Goal: Complete application form

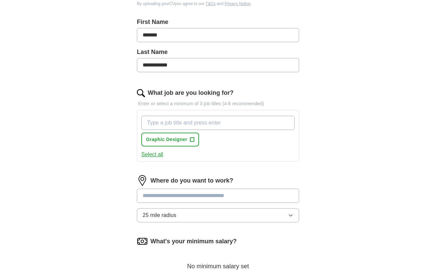
scroll to position [173, 0]
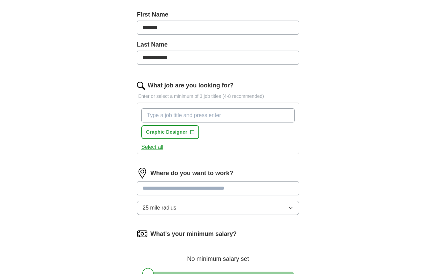
click at [210, 119] on input "What job are you looking for?" at bounding box center [217, 115] width 153 height 14
type input "marketing designer"
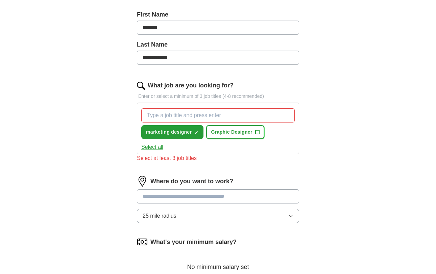
click at [257, 130] on span "+" at bounding box center [257, 132] width 4 height 5
click at [214, 117] on input "What job are you looking for?" at bounding box center [217, 115] width 153 height 14
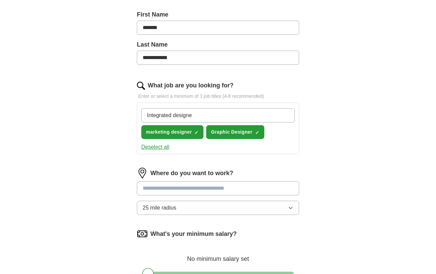
type input "Integrated designer"
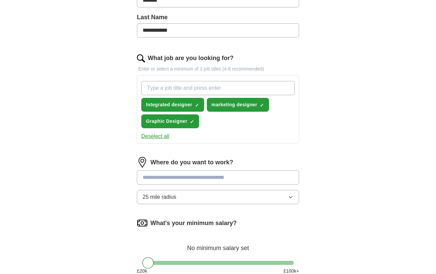
scroll to position [202, 0]
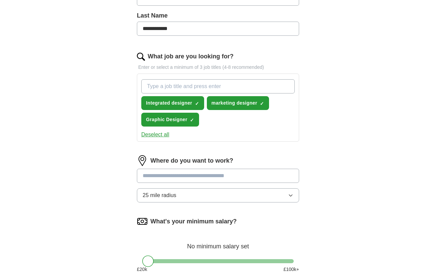
click at [213, 180] on input at bounding box center [218, 176] width 162 height 14
type input "*"
type input "******"
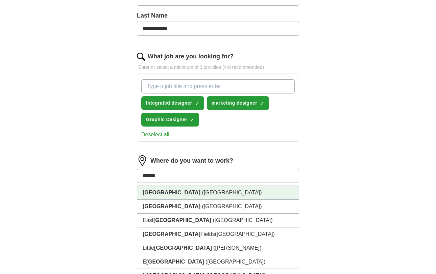
click at [203, 193] on li "[GEOGRAPHIC_DATA] ([GEOGRAPHIC_DATA])" at bounding box center [217, 193] width 161 height 14
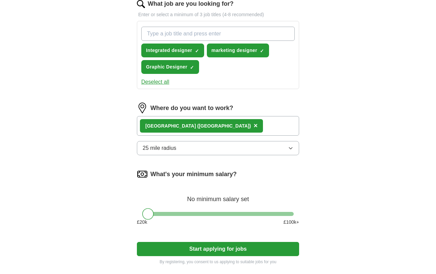
scroll to position [257, 0]
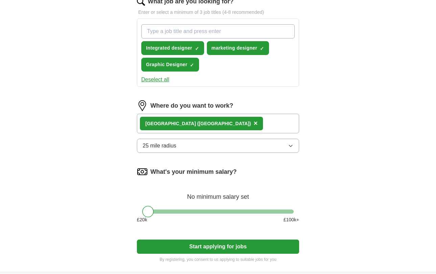
click at [218, 148] on button "25 mile radius" at bounding box center [218, 146] width 162 height 14
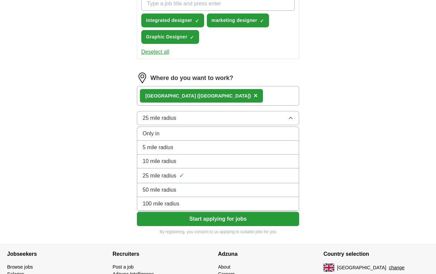
scroll to position [288, 0]
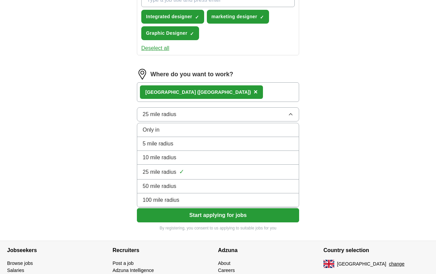
click at [198, 203] on div "100 mile radius" at bounding box center [218, 200] width 151 height 8
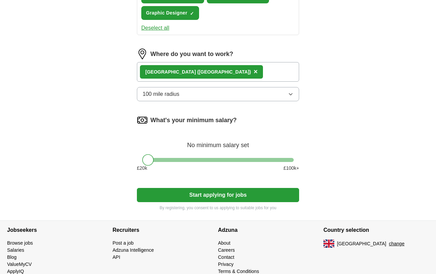
scroll to position [308, 0]
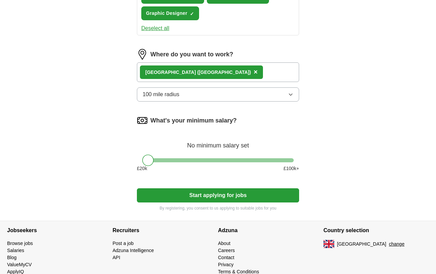
click at [207, 72] on div "[GEOGRAPHIC_DATA] ([GEOGRAPHIC_DATA]) ×" at bounding box center [218, 72] width 162 height 20
click at [203, 70] on div "[GEOGRAPHIC_DATA] ([GEOGRAPHIC_DATA]) ×" at bounding box center [218, 72] width 162 height 20
click at [191, 72] on div "[GEOGRAPHIC_DATA] ([GEOGRAPHIC_DATA]) ×" at bounding box center [218, 72] width 162 height 20
click at [208, 70] on div "[GEOGRAPHIC_DATA] ([GEOGRAPHIC_DATA]) ×" at bounding box center [218, 72] width 162 height 20
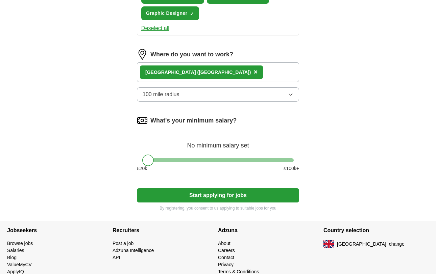
click at [208, 70] on div "[GEOGRAPHIC_DATA] ([GEOGRAPHIC_DATA]) ×" at bounding box center [218, 72] width 162 height 20
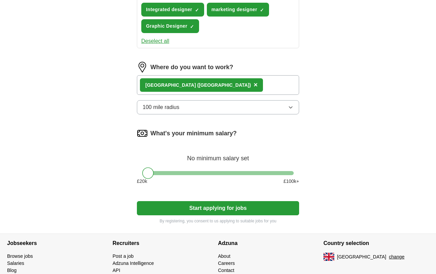
scroll to position [290, 0]
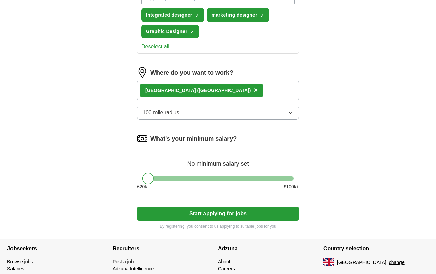
click at [200, 86] on div "[GEOGRAPHIC_DATA] ([GEOGRAPHIC_DATA]) ×" at bounding box center [218, 91] width 162 height 20
click at [253, 89] on span "×" at bounding box center [255, 89] width 4 height 7
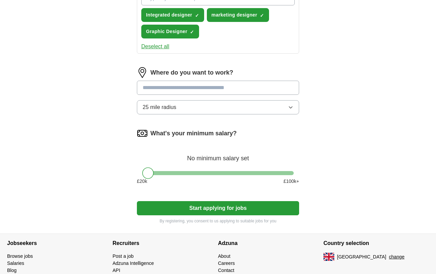
click at [178, 89] on input at bounding box center [218, 88] width 162 height 14
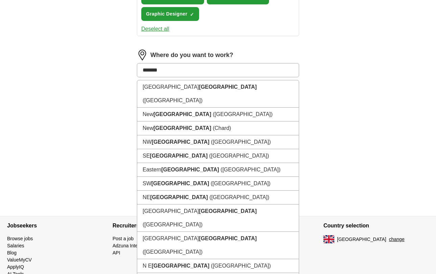
scroll to position [325, 0]
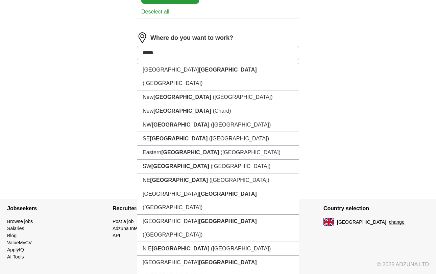
type input "******"
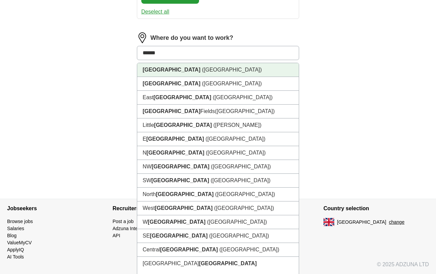
click at [181, 67] on li "[GEOGRAPHIC_DATA] ([GEOGRAPHIC_DATA])" at bounding box center [217, 70] width 161 height 14
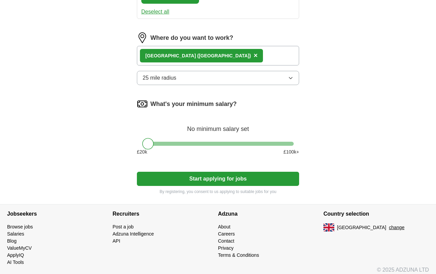
click at [232, 81] on button "25 mile radius" at bounding box center [218, 78] width 162 height 14
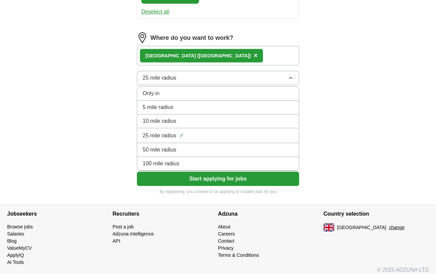
click at [168, 162] on span "100 mile radius" at bounding box center [161, 164] width 37 height 8
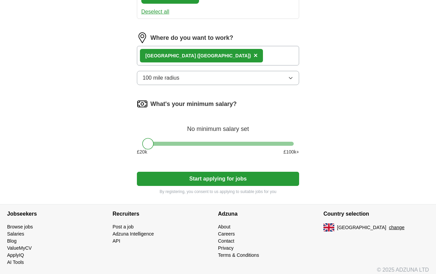
scroll to position [330, 0]
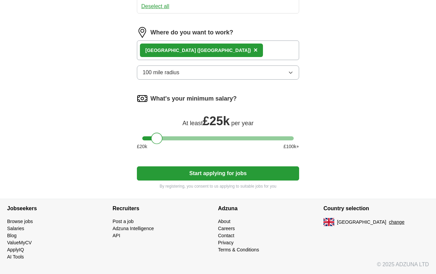
drag, startPoint x: 148, startPoint y: 141, endPoint x: 156, endPoint y: 141, distance: 8.8
click at [156, 141] on div at bounding box center [156, 138] width 11 height 11
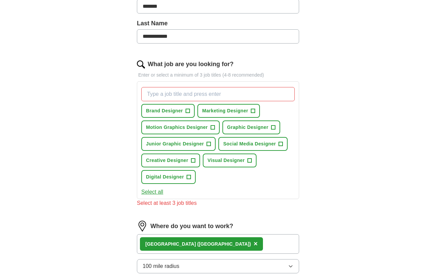
scroll to position [162, 0]
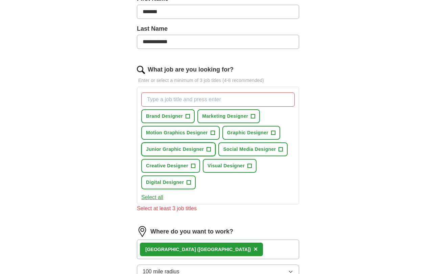
click at [210, 150] on span "+" at bounding box center [209, 149] width 4 height 5
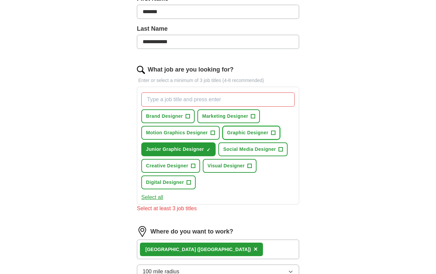
click at [273, 131] on span "+" at bounding box center [273, 132] width 4 height 5
click at [195, 168] on span "+" at bounding box center [193, 165] width 4 height 5
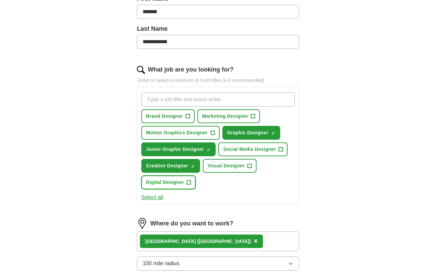
click at [189, 185] on span "+" at bounding box center [189, 182] width 4 height 5
click at [281, 151] on span "+" at bounding box center [281, 149] width 4 height 5
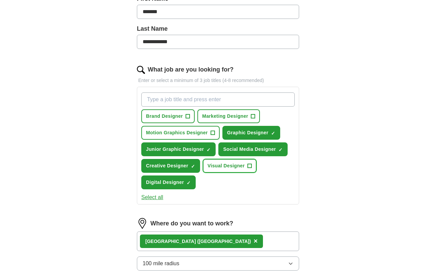
click at [251, 165] on span "+" at bounding box center [250, 165] width 4 height 5
click at [252, 114] on span "+" at bounding box center [253, 116] width 4 height 5
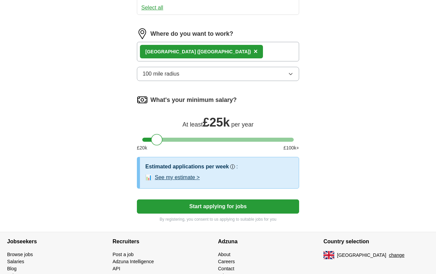
scroll to position [353, 0]
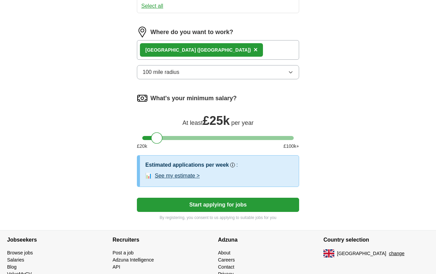
click at [191, 177] on button "See my estimate >" at bounding box center [177, 176] width 45 height 8
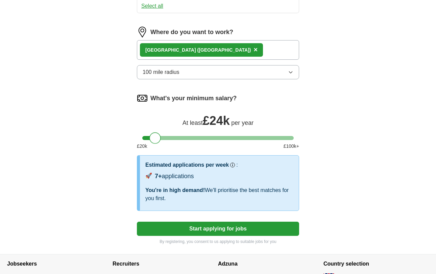
click at [154, 141] on div at bounding box center [154, 137] width 11 height 11
click at [169, 227] on button "Start applying for jobs" at bounding box center [218, 229] width 162 height 14
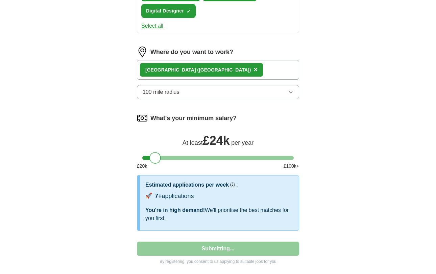
select select "**"
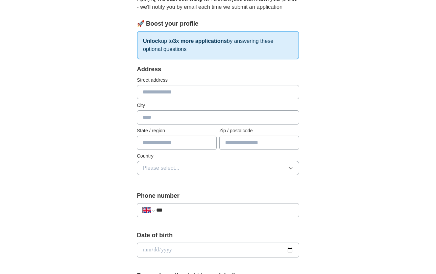
scroll to position [91, 0]
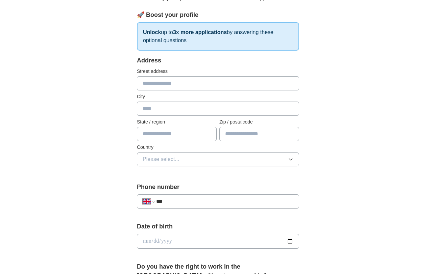
click at [198, 85] on input "text" at bounding box center [218, 83] width 162 height 14
type input "**********"
type input "******"
click at [176, 139] on input "text" at bounding box center [177, 134] width 80 height 14
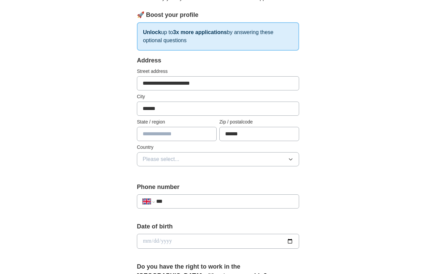
click at [165, 136] on input "text" at bounding box center [177, 134] width 80 height 14
type input "******"
click at [165, 158] on span "Please select..." at bounding box center [161, 159] width 37 height 8
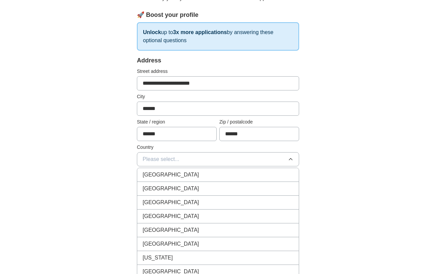
click at [163, 175] on span "[GEOGRAPHIC_DATA]" at bounding box center [171, 175] width 56 height 8
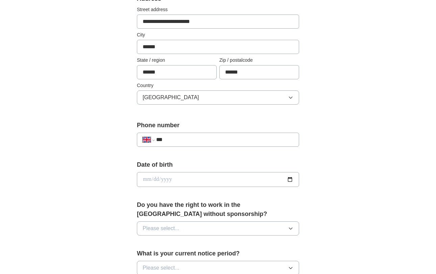
scroll to position [155, 0]
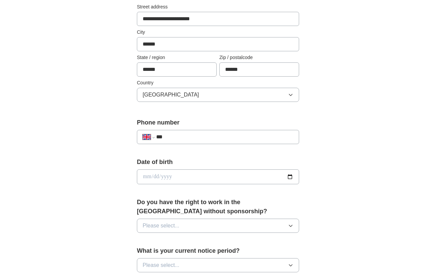
click at [194, 134] on input "***" at bounding box center [224, 137] width 137 height 8
type input "**********"
click at [178, 177] on input "date" at bounding box center [218, 177] width 162 height 15
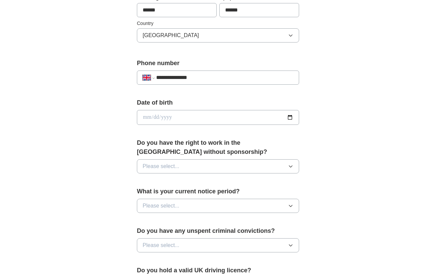
scroll to position [219, 0]
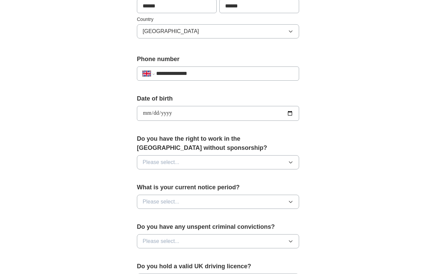
type input "**********"
click at [181, 164] on button "Please select..." at bounding box center [218, 162] width 162 height 14
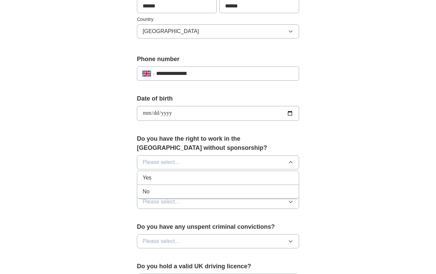
click at [171, 176] on div "Yes" at bounding box center [218, 178] width 151 height 8
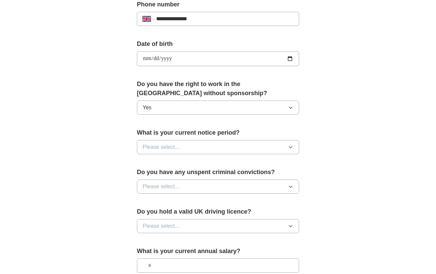
scroll to position [277, 0]
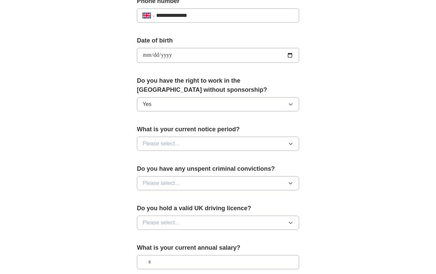
click at [179, 141] on span "Please select..." at bounding box center [161, 144] width 37 height 8
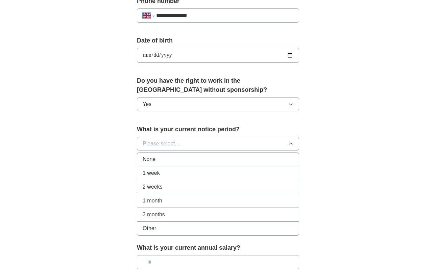
click at [170, 172] on div "1 week" at bounding box center [218, 173] width 151 height 8
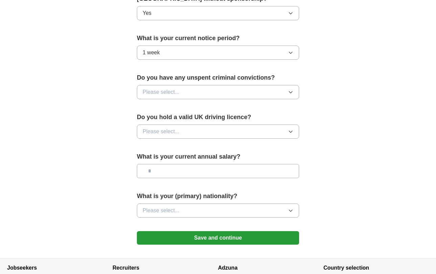
scroll to position [372, 0]
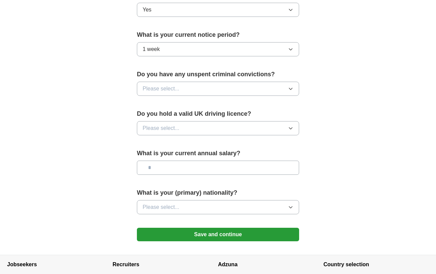
click at [187, 49] on button "1 week" at bounding box center [218, 49] width 162 height 14
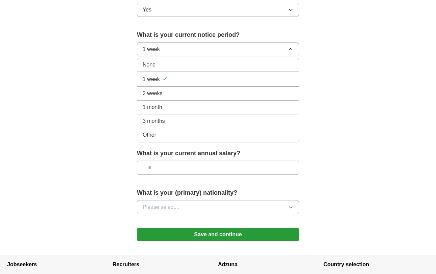
click at [181, 66] on div "None" at bounding box center [218, 65] width 151 height 8
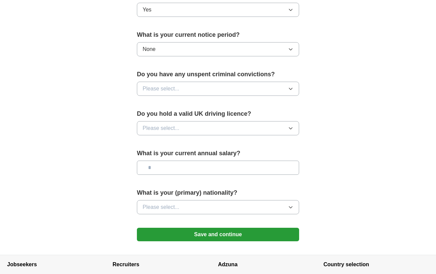
click at [171, 97] on div "Do you have any unspent criminal convictions? Please select..." at bounding box center [218, 85] width 162 height 31
click at [175, 91] on span "Please select..." at bounding box center [161, 89] width 37 height 8
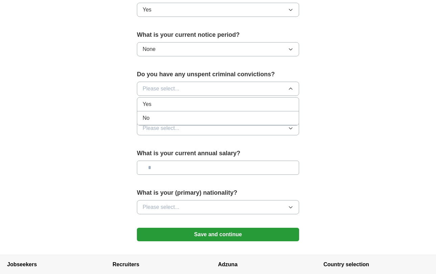
click at [170, 117] on div "No" at bounding box center [218, 118] width 151 height 8
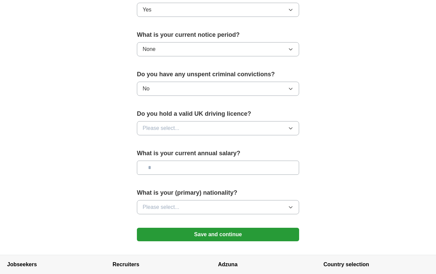
click at [170, 130] on span "Please select..." at bounding box center [161, 128] width 37 height 8
click at [167, 156] on div "No" at bounding box center [218, 158] width 151 height 8
click at [166, 174] on input "text" at bounding box center [218, 168] width 162 height 14
type input "*******"
click at [172, 207] on span "Please select..." at bounding box center [161, 207] width 37 height 8
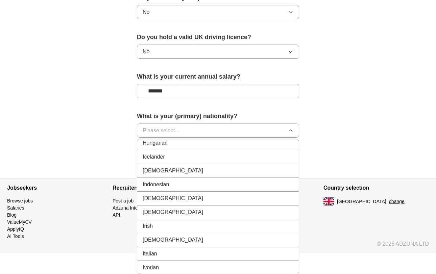
scroll to position [1081, 0]
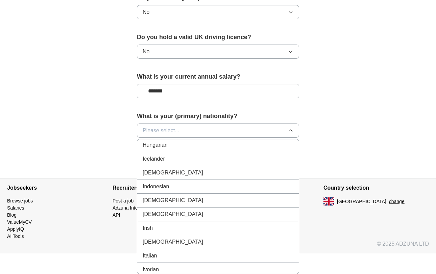
click at [166, 174] on div "[DEMOGRAPHIC_DATA]" at bounding box center [218, 173] width 151 height 8
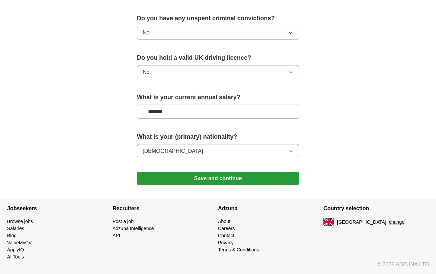
click at [219, 179] on button "Save and continue" at bounding box center [218, 179] width 162 height 14
